Goal: Task Accomplishment & Management: Manage account settings

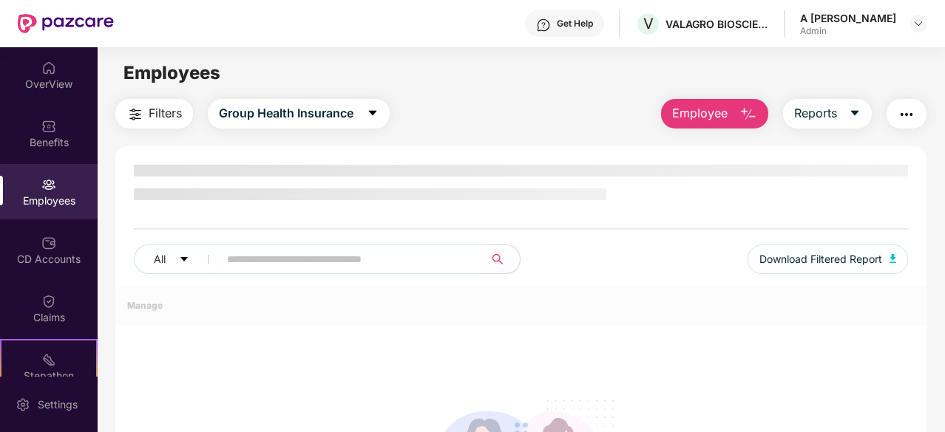
scroll to position [129, 0]
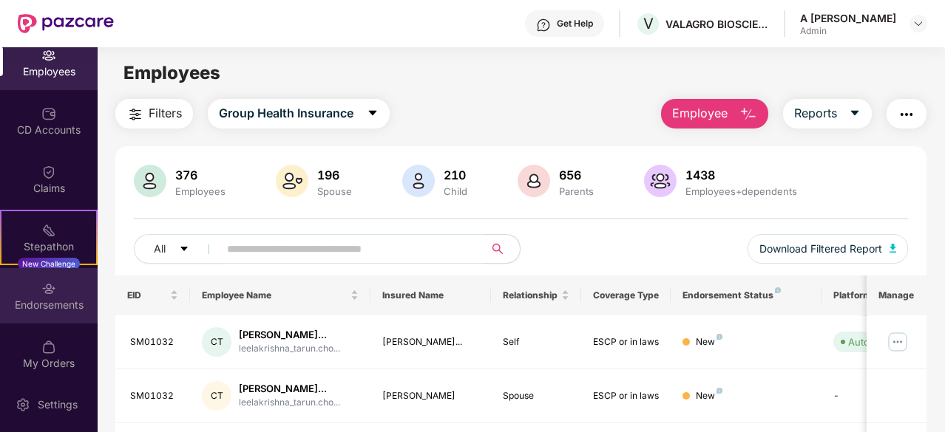
click at [65, 316] on div "Endorsements" at bounding box center [49, 295] width 98 height 55
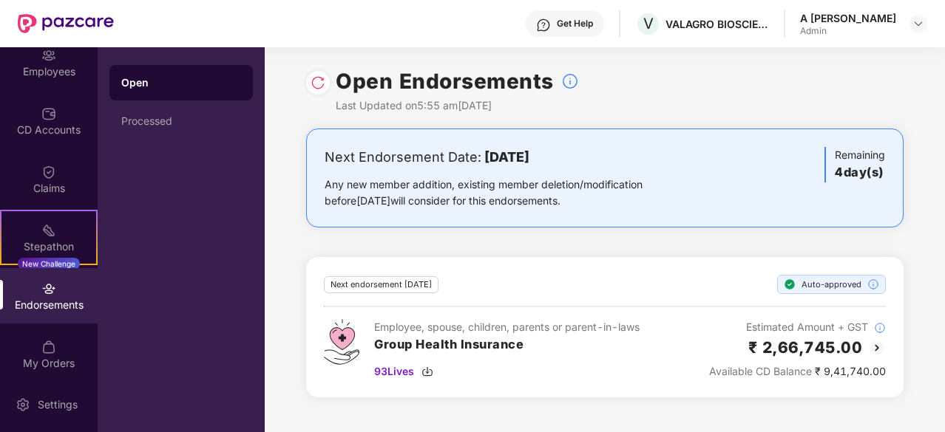
drag, startPoint x: 898, startPoint y: 93, endPoint x: 919, endPoint y: 218, distance: 126.7
drag, startPoint x: 918, startPoint y: 138, endPoint x: 884, endPoint y: 279, distance: 144.5
click at [146, 130] on div "Processed" at bounding box center [180, 120] width 143 height 35
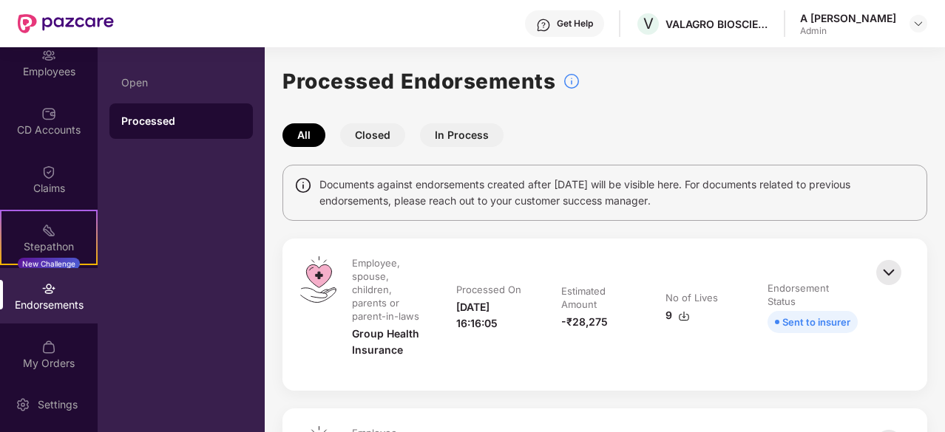
click at [426, 137] on button "In Process" at bounding box center [462, 135] width 84 height 24
click at [442, 139] on button "In Process" at bounding box center [462, 135] width 84 height 24
drag, startPoint x: 316, startPoint y: 132, endPoint x: 388, endPoint y: 131, distance: 71.7
click at [316, 133] on button "All" at bounding box center [303, 135] width 43 height 24
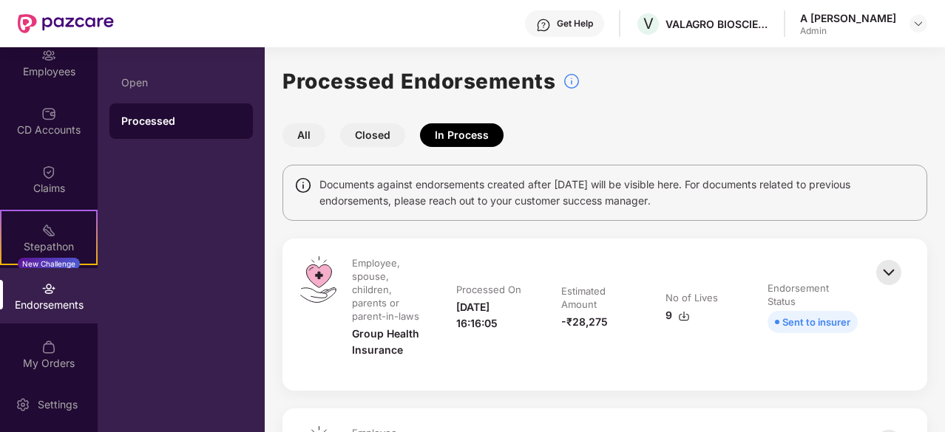
click at [361, 131] on button "Closed" at bounding box center [372, 135] width 65 height 24
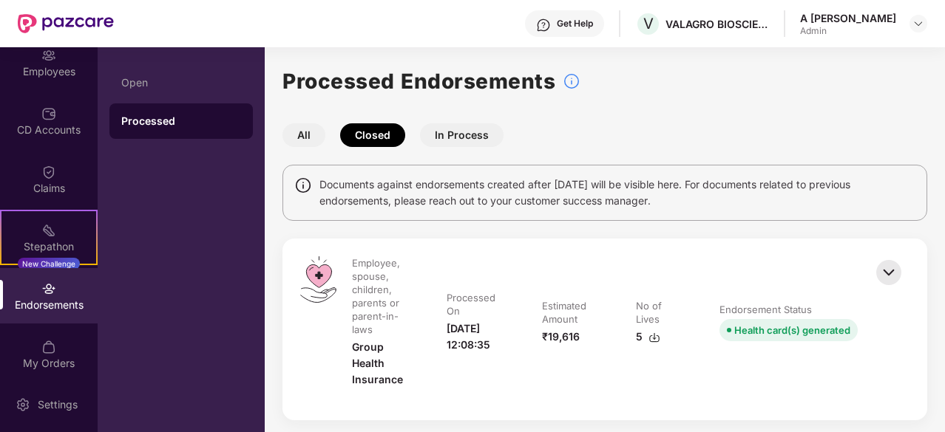
click at [478, 127] on button "In Process" at bounding box center [462, 135] width 84 height 24
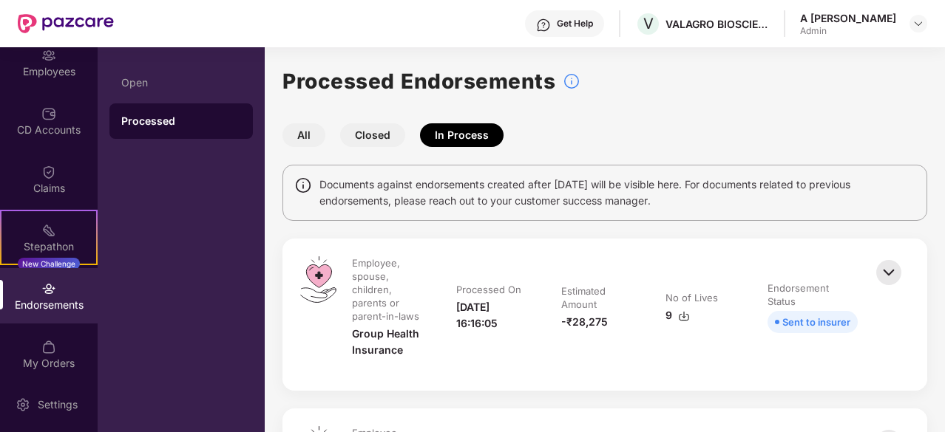
drag, startPoint x: 810, startPoint y: 140, endPoint x: 869, endPoint y: 109, distance: 67.1
click at [810, 140] on div "All Closed In Process" at bounding box center [604, 135] width 644 height 24
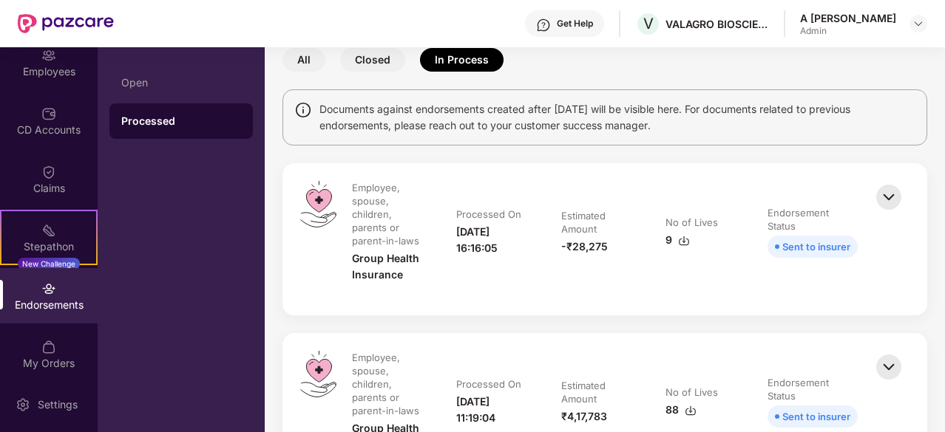
drag, startPoint x: 876, startPoint y: 69, endPoint x: 853, endPoint y: 113, distance: 49.9
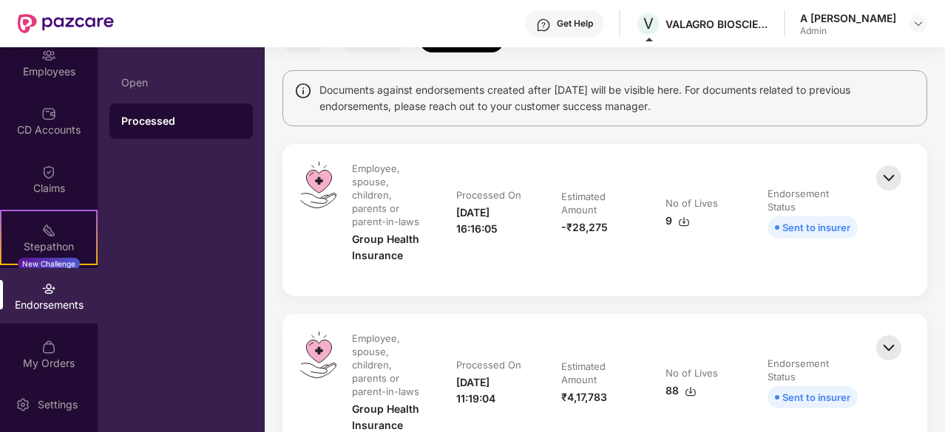
click at [636, 280] on div "Employee, spouse, children, parents or parent-in-laws Group Health Insurance Pr…" at bounding box center [604, 220] width 644 height 152
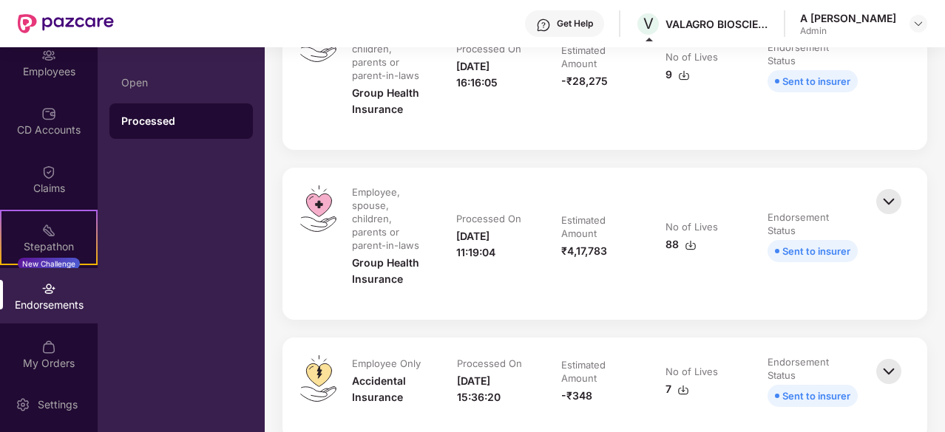
scroll to position [308, 0]
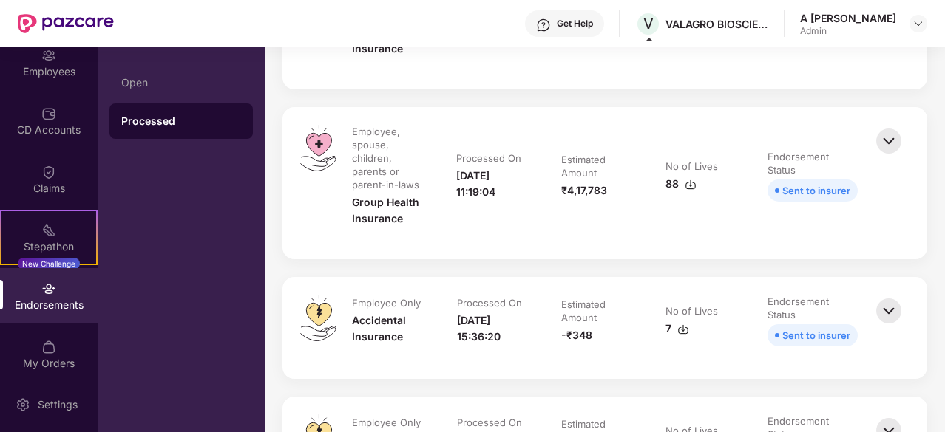
drag, startPoint x: 809, startPoint y: 83, endPoint x: 819, endPoint y: 176, distance: 93.6
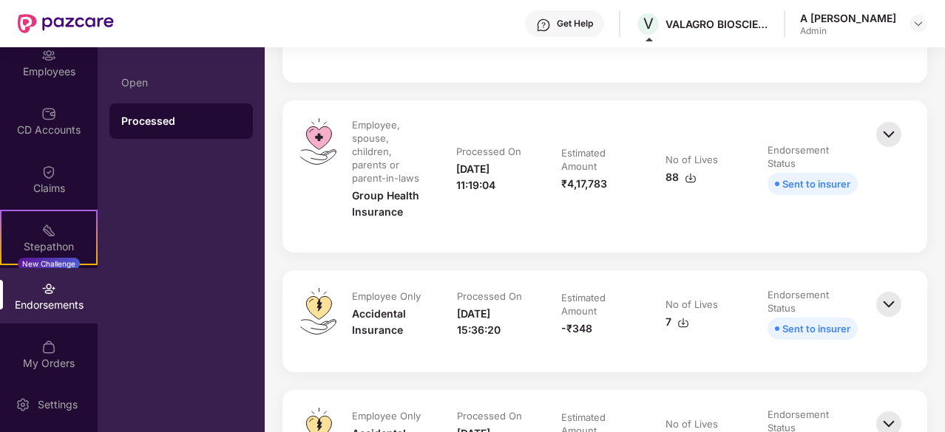
click at [735, 203] on td "No of Lives 88" at bounding box center [701, 176] width 102 height 117
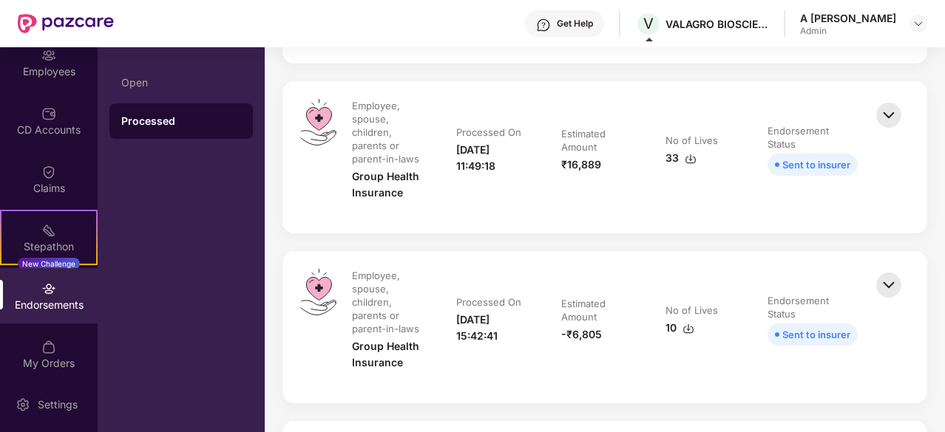
drag, startPoint x: 880, startPoint y: 183, endPoint x: 872, endPoint y: 200, distance: 18.8
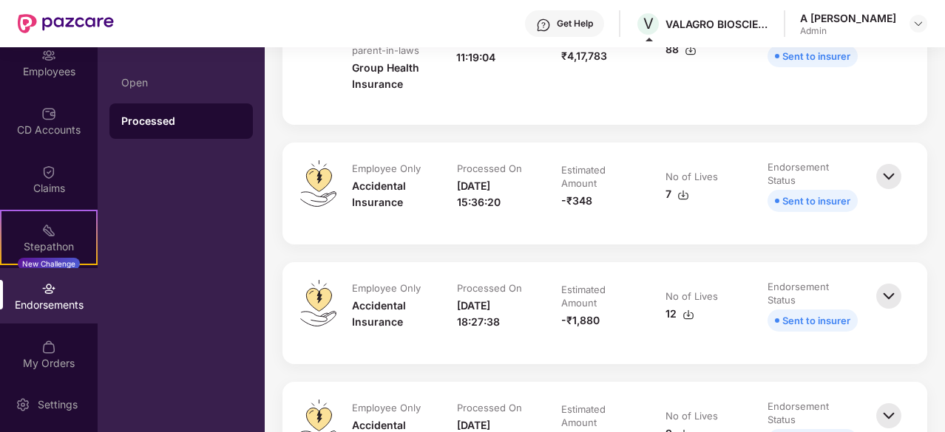
scroll to position [0, 0]
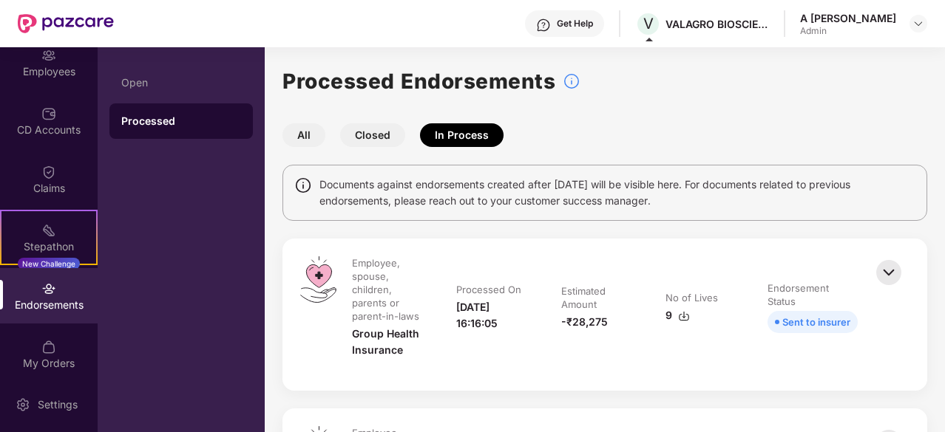
drag, startPoint x: 878, startPoint y: 115, endPoint x: 921, endPoint y: 2, distance: 120.9
click at [717, 125] on div "All Closed In Process" at bounding box center [604, 135] width 644 height 24
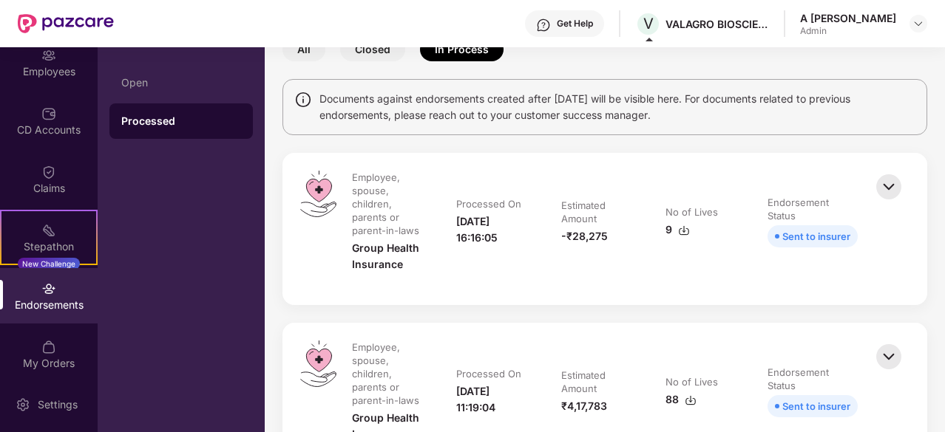
drag, startPoint x: 840, startPoint y: 107, endPoint x: 860, endPoint y: 205, distance: 99.7
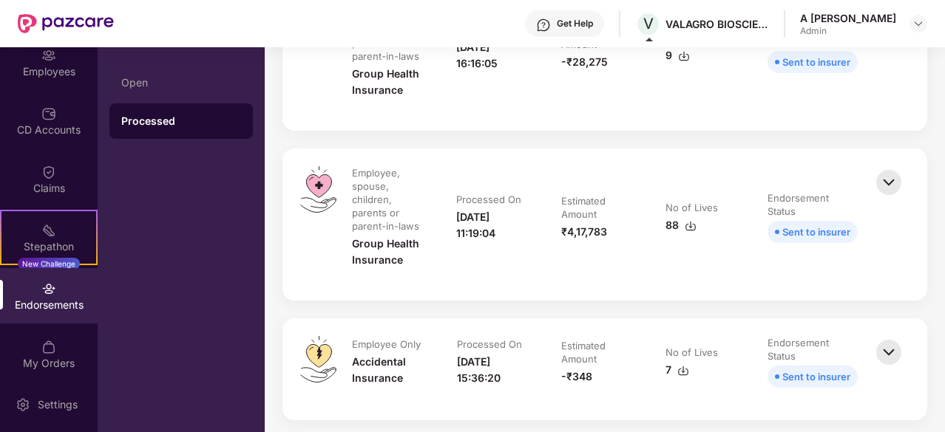
drag, startPoint x: 755, startPoint y: 203, endPoint x: 764, endPoint y: 260, distance: 57.6
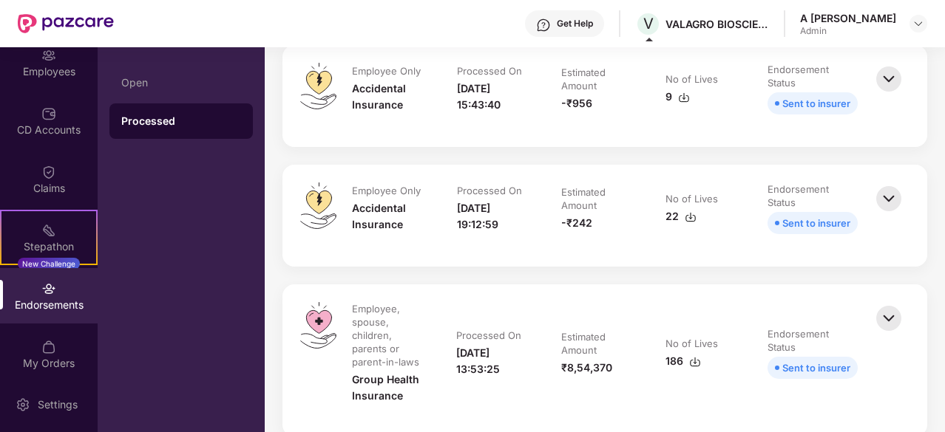
scroll to position [0, 0]
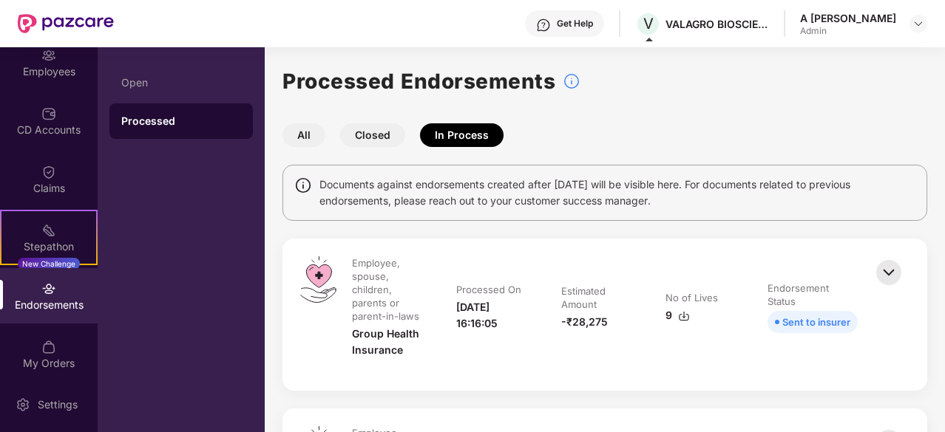
drag, startPoint x: 756, startPoint y: 241, endPoint x: 828, endPoint y: -64, distance: 313.7
click at [375, 128] on button "Closed" at bounding box center [372, 135] width 65 height 24
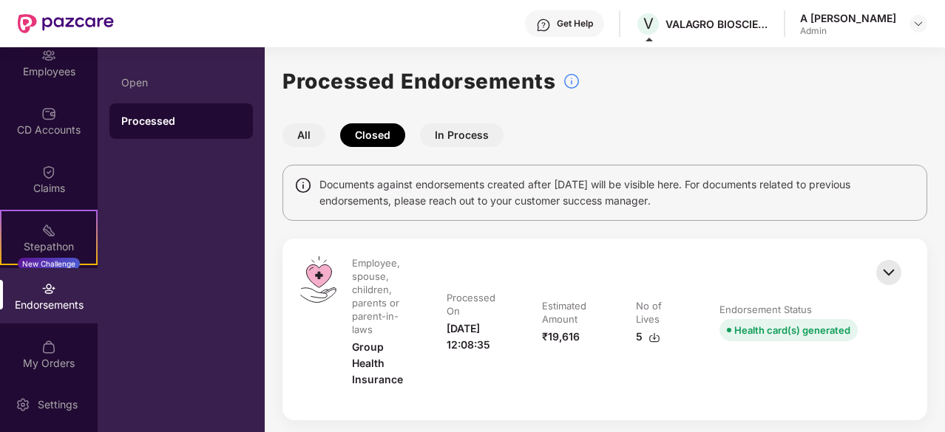
click at [790, 129] on div "All Closed In Process" at bounding box center [604, 135] width 644 height 24
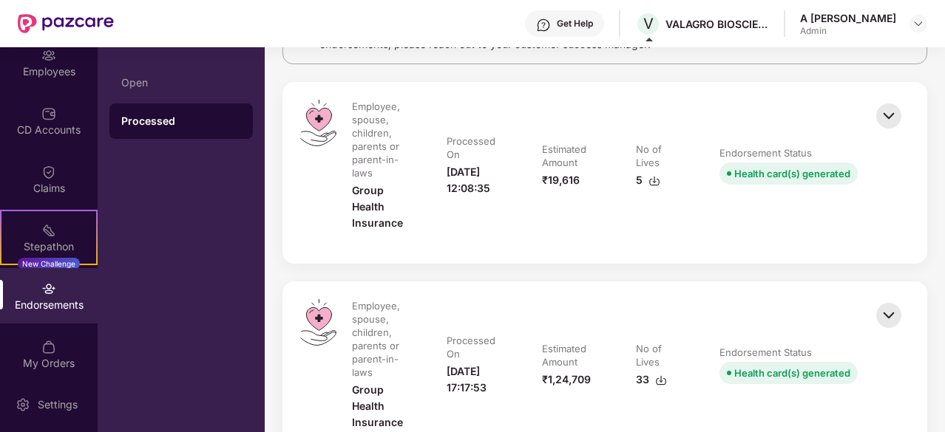
drag, startPoint x: 796, startPoint y: 164, endPoint x: 787, endPoint y: 254, distance: 90.6
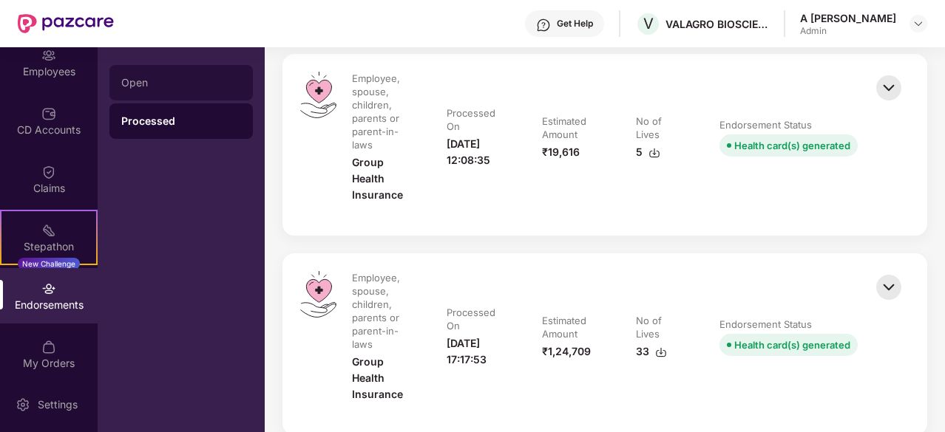
click at [202, 84] on div "Open" at bounding box center [181, 83] width 120 height 12
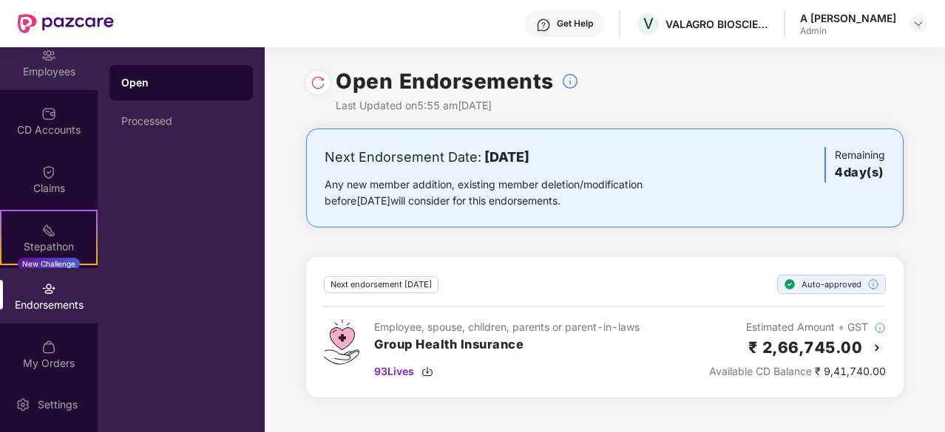
click at [62, 64] on div "Employees" at bounding box center [49, 71] width 98 height 15
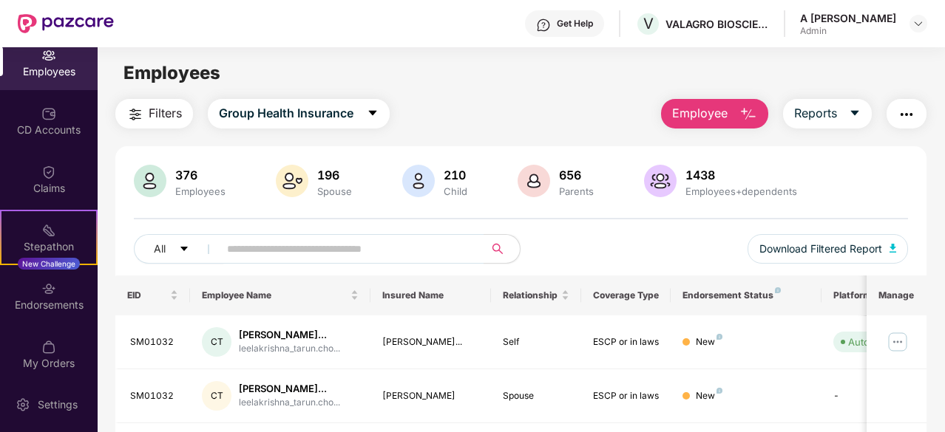
click at [509, 124] on div "Filters Group Health Insurance Employee Reports" at bounding box center [520, 114] width 811 height 30
click at [495, 96] on main "Employees Filters Group Health Insurance Employee Reports 376 Employees 196 Spo…" at bounding box center [521, 263] width 846 height 432
click at [583, 110] on div "Filters Group Health Insurance Employee Reports" at bounding box center [520, 114] width 811 height 30
click at [576, 91] on main "Employees Filters Group Health Insurance Employee Reports 376 Employees 196 Spo…" at bounding box center [521, 263] width 846 height 432
click at [578, 91] on main "Employees Filters Group Health Insurance Employee Reports 376 Employees 196 Spo…" at bounding box center [521, 263] width 846 height 432
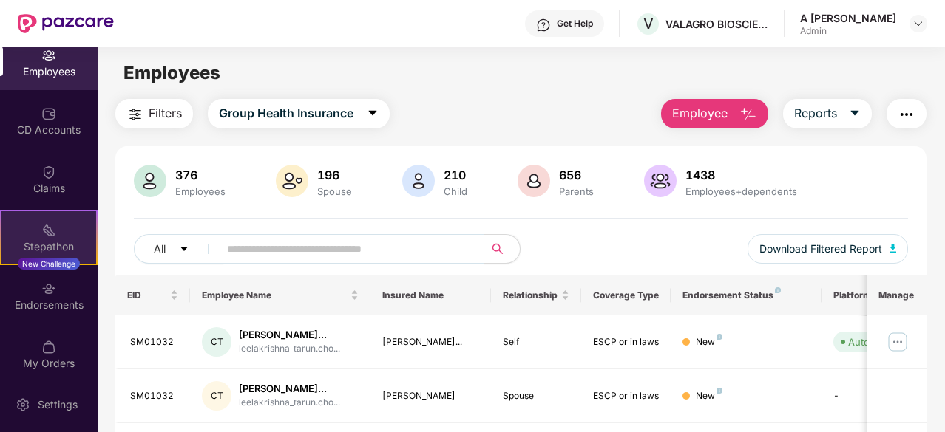
click at [0, 229] on div "Stepathon New Challenge" at bounding box center [49, 237] width 98 height 55
